Goal: Task Accomplishment & Management: Use online tool/utility

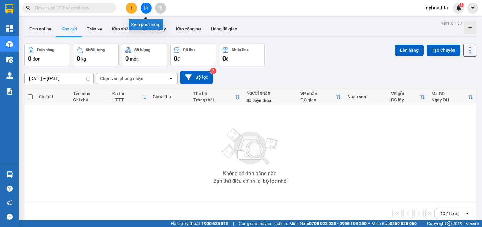
click at [147, 11] on button at bounding box center [146, 8] width 11 height 11
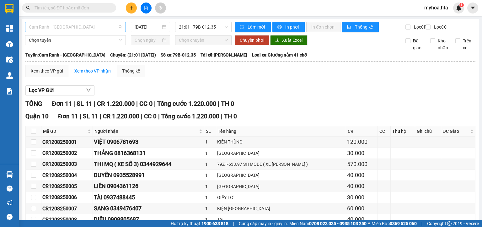
click at [110, 29] on span "Cam Ranh - [GEOGRAPHIC_DATA]" at bounding box center [75, 26] width 93 height 9
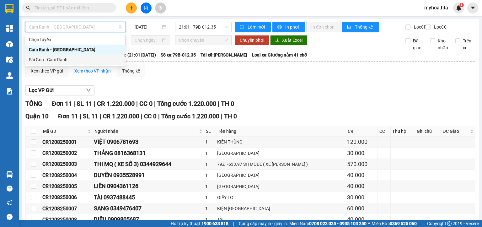
click at [105, 57] on div "Sài Gòn - Cam Ranh" at bounding box center [75, 59] width 92 height 7
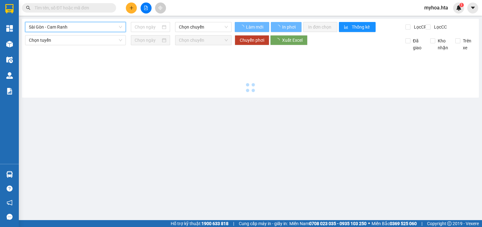
type input "[DATE]"
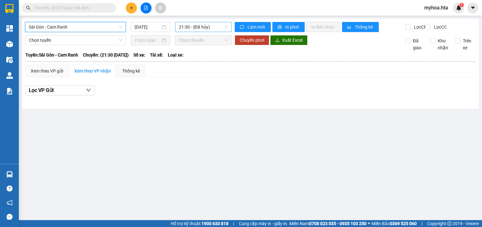
click at [189, 28] on span "21:30 - (Đã hủy)" at bounding box center [203, 26] width 49 height 9
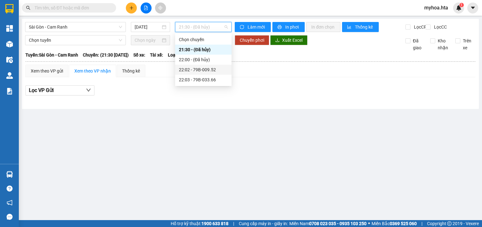
click at [210, 67] on div "22:02 - 79B-009.52" at bounding box center [203, 69] width 49 height 7
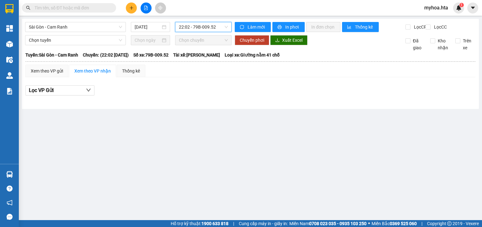
click at [204, 27] on span "22:02 - 79B-009.52" at bounding box center [203, 26] width 49 height 9
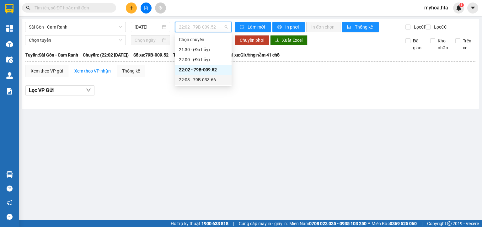
click at [215, 77] on div "22:03 - 79B-033.66" at bounding box center [203, 79] width 49 height 7
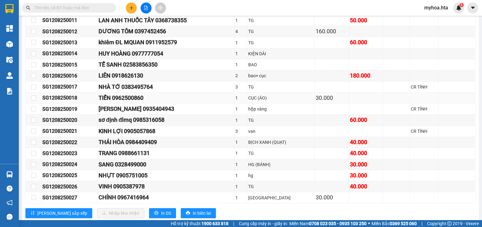
scroll to position [298, 0]
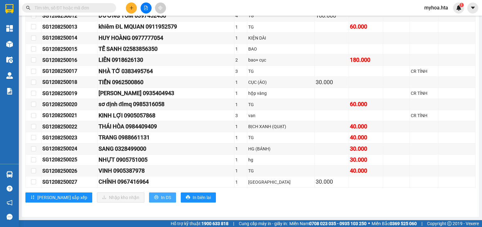
click at [161, 200] on span "In DS" at bounding box center [166, 197] width 10 height 7
